Goal: Information Seeking & Learning: Learn about a topic

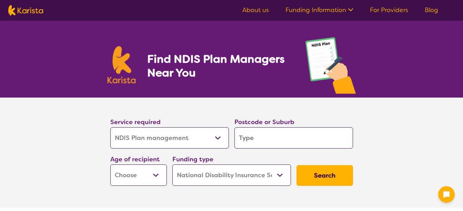
select select "NDIS Plan management"
select select "NDIS"
select select "NDIS Plan management"
select select "NDIS"
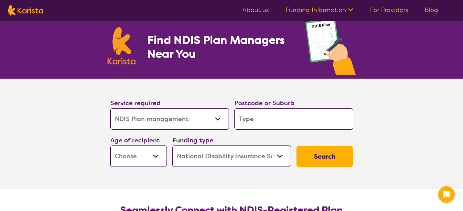
scroll to position [34, 0]
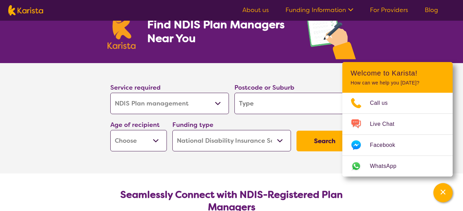
click at [286, 103] on input "search" at bounding box center [293, 103] width 119 height 21
type input "5"
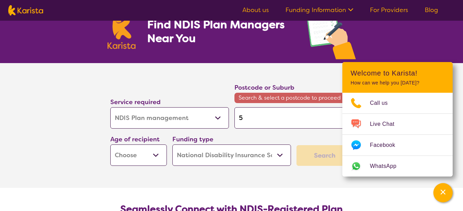
type input "55"
type input "550"
type input "5501"
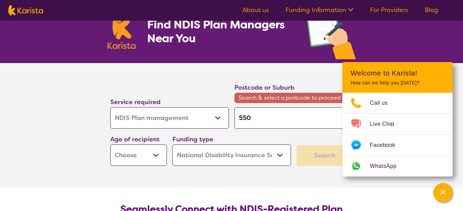
type input "5501"
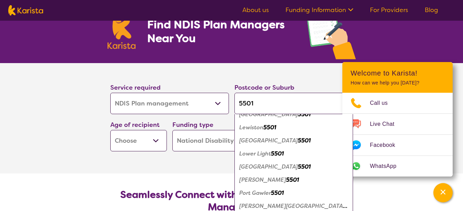
scroll to position [63, 0]
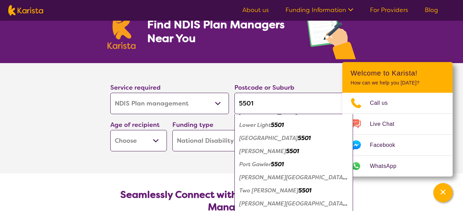
type input "5501"
click at [299, 191] on em "5501" at bounding box center [305, 190] width 13 height 7
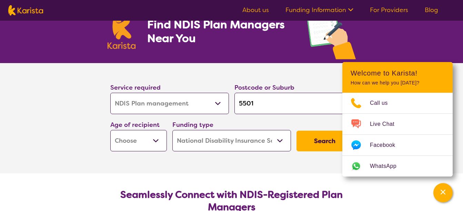
click at [156, 141] on select "Early Childhood - 0 to 9 Child - 10 to 11 Adolescent - 12 to 17 Adult - 18 to 6…" at bounding box center [138, 140] width 57 height 21
select select "CH"
click at [110, 130] on select "Early Childhood - 0 to 9 Child - 10 to 11 Adolescent - 12 to 17 Adult - 18 to 6…" at bounding box center [138, 140] width 57 height 21
select select "CH"
click at [280, 141] on select "Home Care Package (HCP) National Disability Insurance Scheme (NDIS) I don't know" at bounding box center [231, 140] width 119 height 21
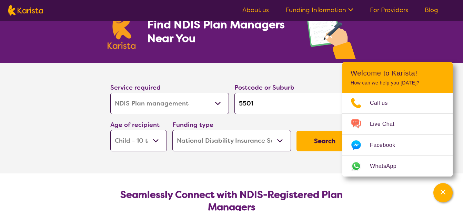
click at [172, 130] on select "Home Care Package (HCP) National Disability Insurance Scheme (NDIS) I don't know" at bounding box center [231, 140] width 119 height 21
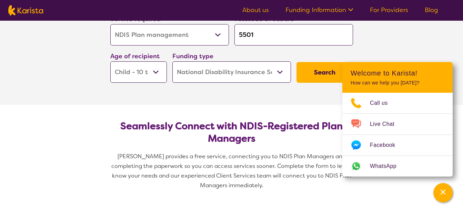
scroll to position [69, 0]
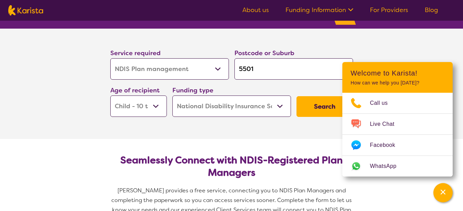
click at [319, 107] on button "Search" at bounding box center [325, 106] width 57 height 21
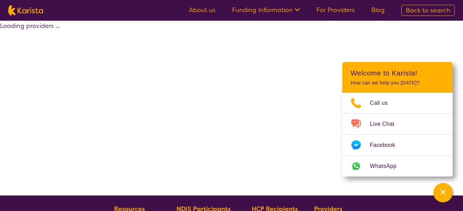
select select "by_score"
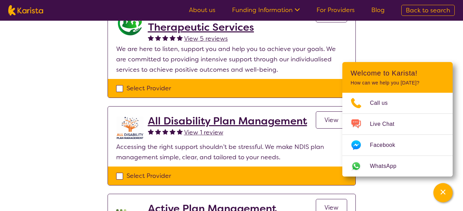
scroll to position [103, 0]
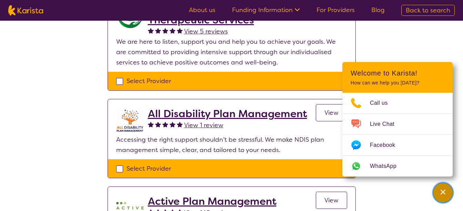
click at [444, 192] on icon "Channel Menu" at bounding box center [443, 192] width 5 height 5
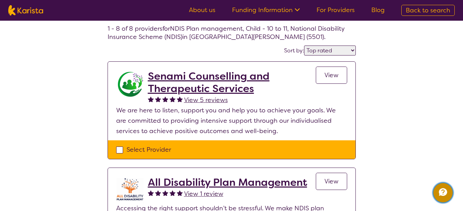
scroll to position [34, 0]
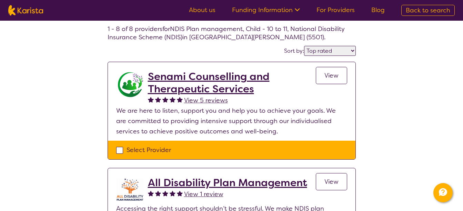
click at [332, 76] on span "View" at bounding box center [331, 75] width 14 height 8
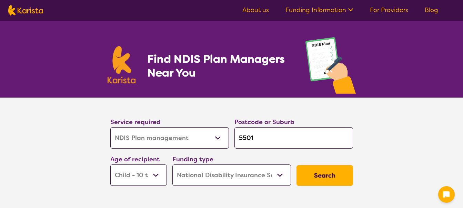
select select "NDIS Plan management"
select select "CH"
select select "NDIS"
select select "NDIS Plan management"
select select "CH"
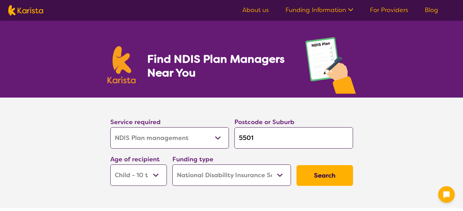
select select "NDIS"
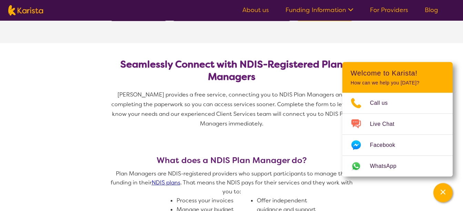
scroll to position [172, 0]
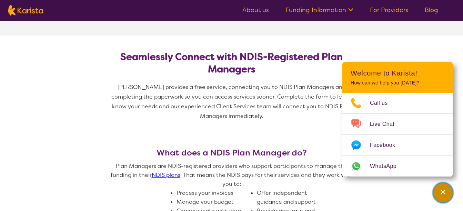
click at [442, 192] on icon "Channel Menu" at bounding box center [443, 192] width 7 height 7
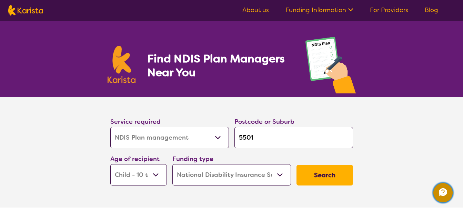
scroll to position [0, 0]
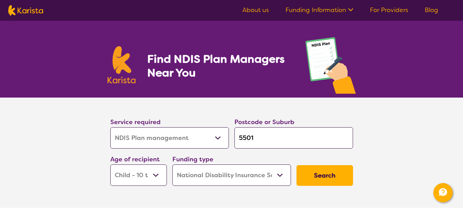
click at [218, 138] on select "Allied Health Assistant Assessment ([MEDICAL_DATA] or [MEDICAL_DATA]) Behaviour…" at bounding box center [169, 137] width 119 height 21
click at [59, 145] on section "Service required Allied Health Assistant Assessment ([MEDICAL_DATA] or [MEDICAL…" at bounding box center [231, 153] width 463 height 110
click at [261, 11] on link "About us" at bounding box center [255, 10] width 27 height 8
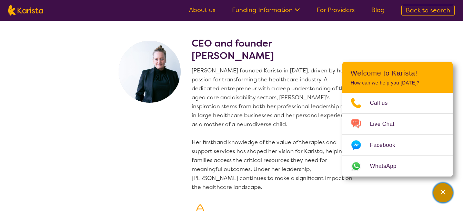
click at [447, 196] on div "Channel Menu" at bounding box center [443, 192] width 14 height 15
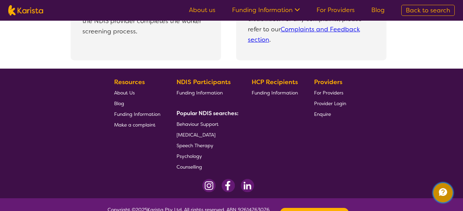
scroll to position [1576, 0]
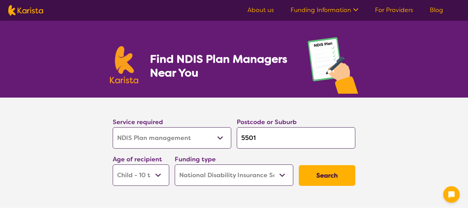
select select "NDIS Plan management"
select select "CH"
select select "NDIS"
select select "NDIS Plan management"
select select "CH"
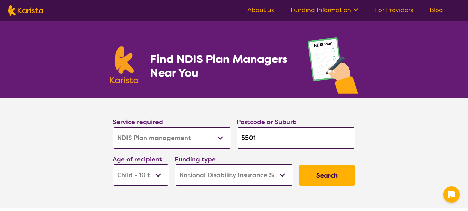
select select "NDIS"
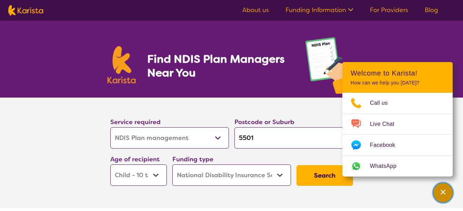
click at [445, 192] on icon "Channel Menu" at bounding box center [443, 192] width 7 height 7
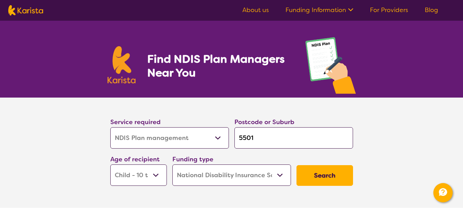
click at [352, 10] on icon at bounding box center [350, 9] width 5 height 3
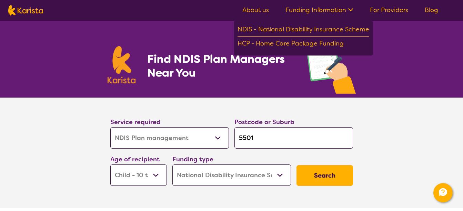
click at [386, 123] on section "Service required Allied Health Assistant Assessment ([MEDICAL_DATA] or [MEDICAL…" at bounding box center [231, 153] width 463 height 110
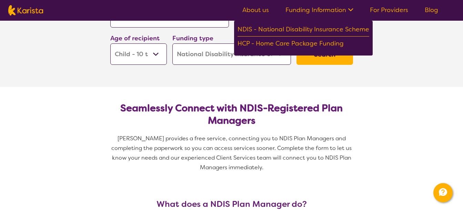
scroll to position [172, 0]
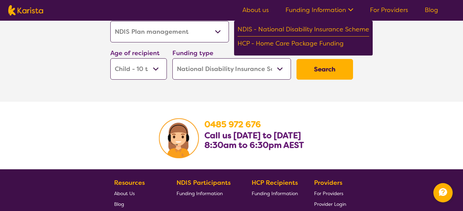
scroll to position [1207, 0]
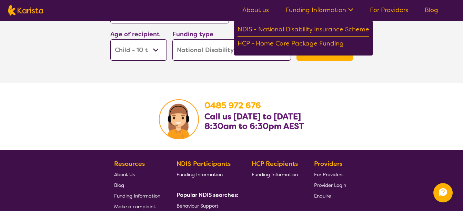
click at [409, 85] on section "0485 972 676 Call us Monday to Friday 8:30am to 6:30pm AEST" at bounding box center [231, 117] width 463 height 68
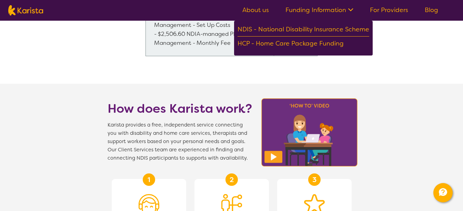
scroll to position [586, 0]
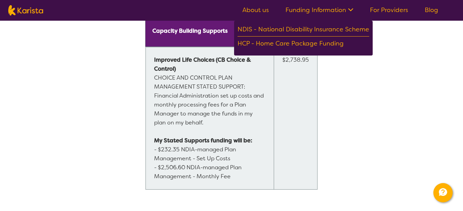
click at [429, 8] on link "Blog" at bounding box center [431, 10] width 13 height 8
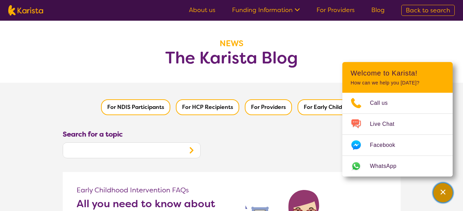
click at [447, 194] on div "Channel Menu" at bounding box center [443, 192] width 14 height 15
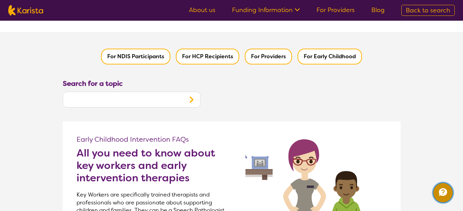
scroll to position [34, 0]
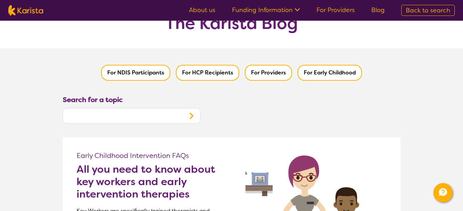
click at [131, 72] on button "For NDIS Participants" at bounding box center [135, 73] width 69 height 16
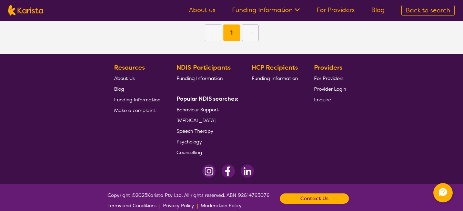
scroll to position [521, 0]
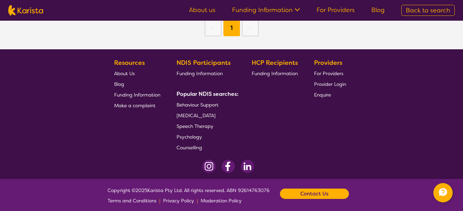
click at [316, 190] on b "Contact Us" at bounding box center [314, 194] width 28 height 10
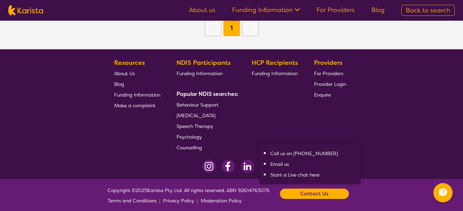
click at [408, 93] on footer "Resources About Us Blog Funding Information Make a complaint NDIS Participants …" at bounding box center [231, 114] width 463 height 130
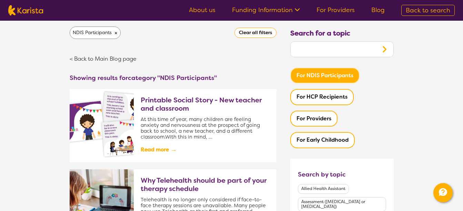
scroll to position [0, 0]
